Goal: Entertainment & Leisure: Consume media (video, audio)

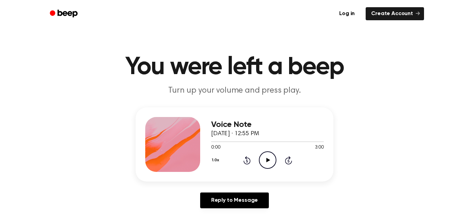
click at [266, 163] on icon "Play Audio" at bounding box center [268, 160] width 18 height 18
click at [264, 163] on icon "Pause Audio" at bounding box center [268, 160] width 18 height 18
drag, startPoint x: 226, startPoint y: 142, endPoint x: 213, endPoint y: 144, distance: 13.5
click at [213, 144] on div at bounding box center [267, 141] width 113 height 5
click at [268, 162] on icon "Play Audio" at bounding box center [268, 160] width 18 height 18
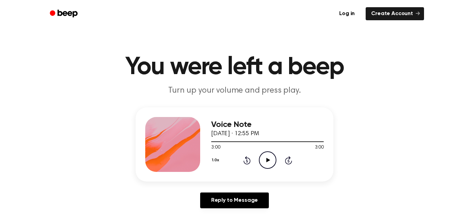
click at [266, 158] on icon "Play Audio" at bounding box center [268, 160] width 18 height 18
drag, startPoint x: 208, startPoint y: 139, endPoint x: 266, endPoint y: 132, distance: 58.1
click at [266, 132] on div "Voice Note October 5, 2024 · 12:55 PM 0:03 3:00 Your browser does not support t…" at bounding box center [267, 144] width 113 height 55
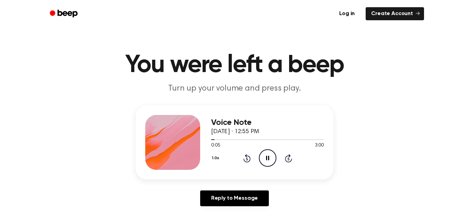
scroll to position [1, 0]
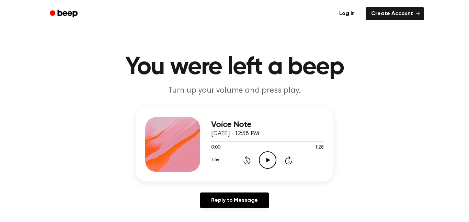
click at [268, 162] on icon "Play Audio" at bounding box center [268, 160] width 18 height 18
click at [469, 140] on main "You were left a beep Turn up your volume and press play. Voice Note [DATE] · 12…" at bounding box center [234, 211] width 469 height 423
